Goal: Task Accomplishment & Management: Manage account settings

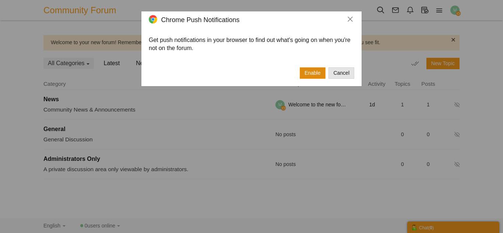
click at [313, 71] on button "Enable" at bounding box center [312, 72] width 26 height 11
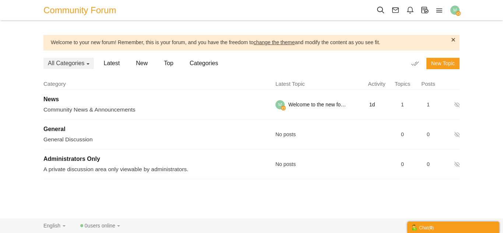
click at [0, 87] on div "Messages are turned off. Enable them to send or receive messages. Enable Messag…" at bounding box center [251, 119] width 503 height 183
click at [23, 67] on div "Messages are turned off. Enable them to send or receive messages. Enable Messag…" at bounding box center [251, 119] width 503 height 183
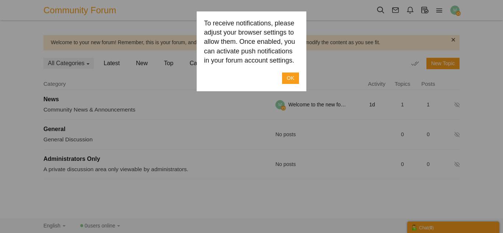
click at [287, 73] on link "OK" at bounding box center [290, 77] width 17 height 11
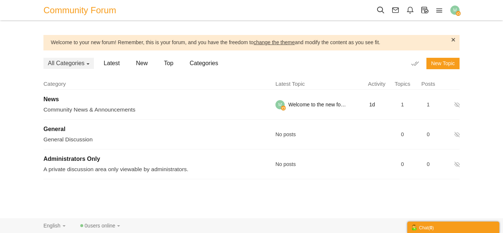
click at [0, 99] on div "Messages are turned off. Enable them to send or receive messages. Enable Messag…" at bounding box center [251, 119] width 503 height 183
click at [92, 13] on span "Community Forum" at bounding box center [82, 10] width 78 height 17
click at [455, 11] on img "button" at bounding box center [454, 10] width 9 height 9
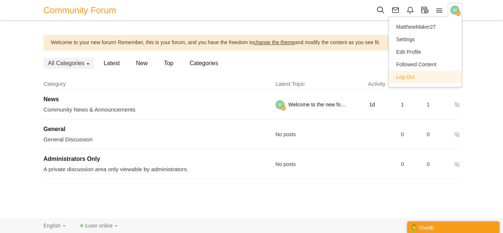
click at [423, 76] on link "Log Out" at bounding box center [425, 77] width 73 height 13
